Goal: Task Accomplishment & Management: Complete application form

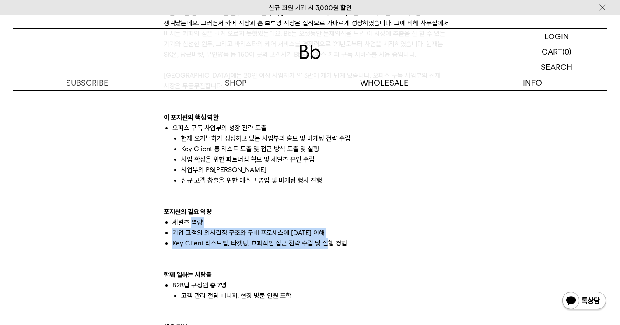
drag, startPoint x: 322, startPoint y: 231, endPoint x: 211, endPoint y: 200, distance: 115.9
click at [190, 217] on ul "세일즈 역량 기업 고객의 의사결정 구조와 구매 프로세스에 [DATE] 이해 Key Client 리스트업, 타겟팅, 효과적인 접근 전략 수립 및…" at bounding box center [310, 232] width 293 height 31
click at [190, 217] on li "세일즈 역량" at bounding box center [314, 222] width 284 height 10
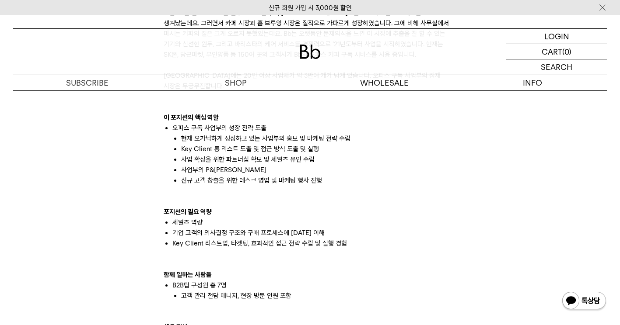
drag, startPoint x: 211, startPoint y: 200, endPoint x: 336, endPoint y: 210, distance: 126.0
click at [336, 217] on li "세일즈 역량" at bounding box center [314, 222] width 284 height 10
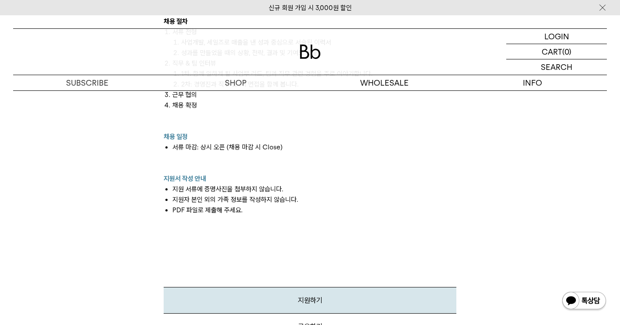
scroll to position [875, 0]
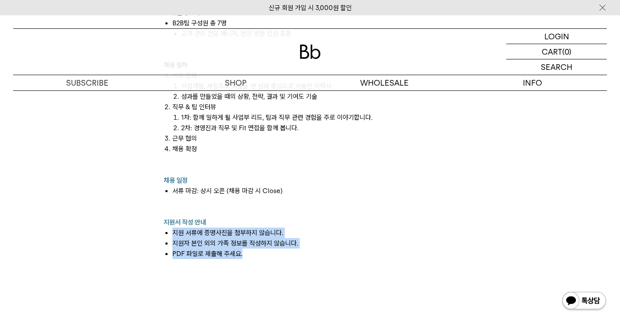
drag, startPoint x: 256, startPoint y: 242, endPoint x: 159, endPoint y: 218, distance: 99.5
click at [159, 218] on div "빈브라더스의 B2B팀은 원두를 사용하는 사업자 대상으로 다양한 비즈니스를 하고 있습니다. 도매 원두 납품: 카페, F&B, 호텔 사업자 대상으…" at bounding box center [309, 7] width 301 height 754
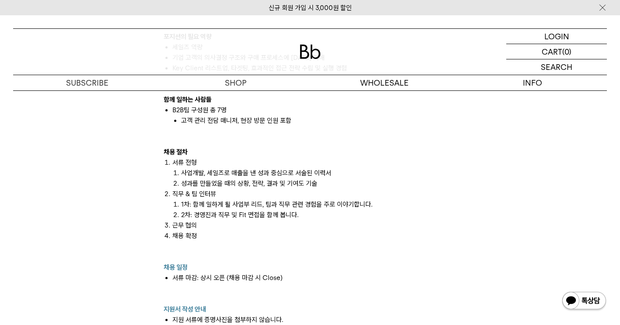
scroll to position [787, 0]
click at [198, 210] on li "2차: 경영진과 직무 및 Fit 면접을 함께 봅니다." at bounding box center [318, 215] width 275 height 10
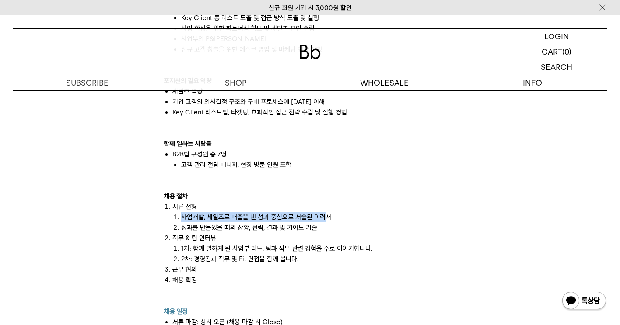
drag, startPoint x: 181, startPoint y: 207, endPoint x: 326, endPoint y: 208, distance: 145.6
click at [326, 212] on li "사업개발, 세일즈로 매출을 낸 성과 중심으로 서술된 이력서" at bounding box center [318, 217] width 275 height 10
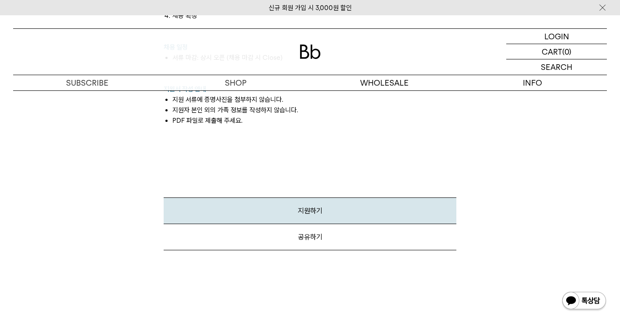
scroll to position [1006, 0]
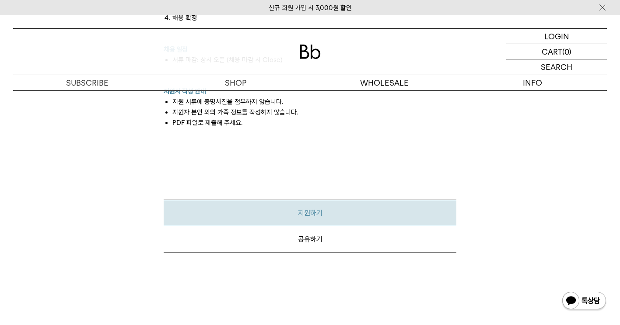
click at [320, 200] on link "지원하기" at bounding box center [310, 213] width 293 height 27
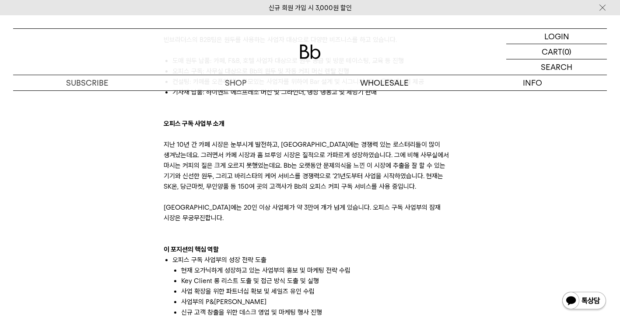
scroll to position [481, 0]
